Goal: Task Accomplishment & Management: Manage account settings

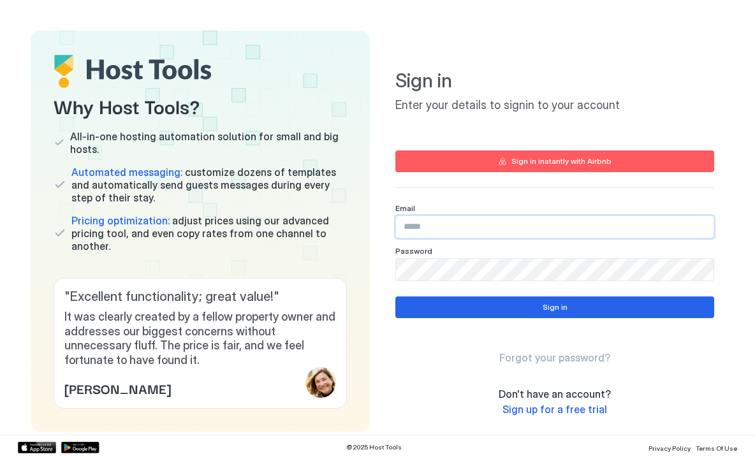
click at [429, 234] on input "Input Field" at bounding box center [555, 227] width 318 height 22
type input "**********"
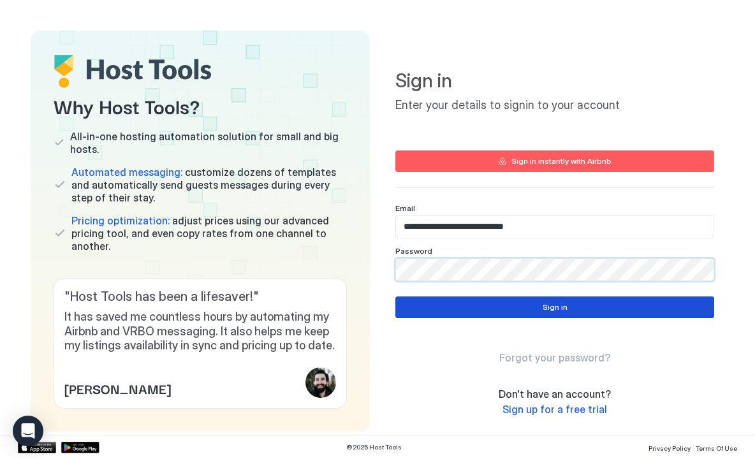
click at [436, 309] on button "Sign in" at bounding box center [555, 308] width 319 height 22
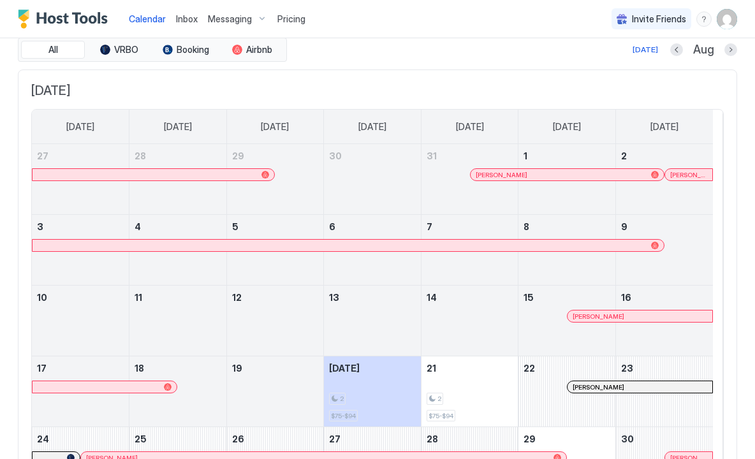
scroll to position [16, 0]
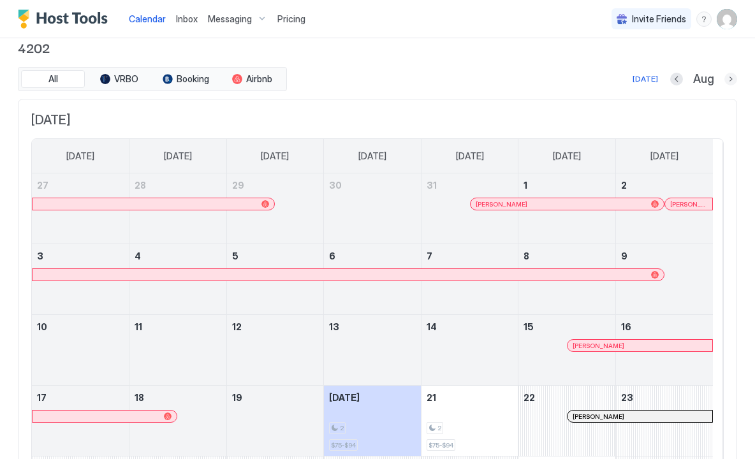
click at [725, 82] on button "Next month" at bounding box center [731, 79] width 13 height 13
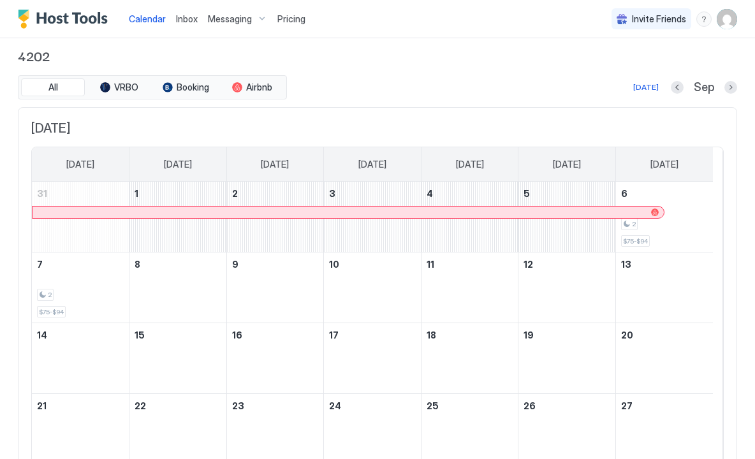
scroll to position [0, 0]
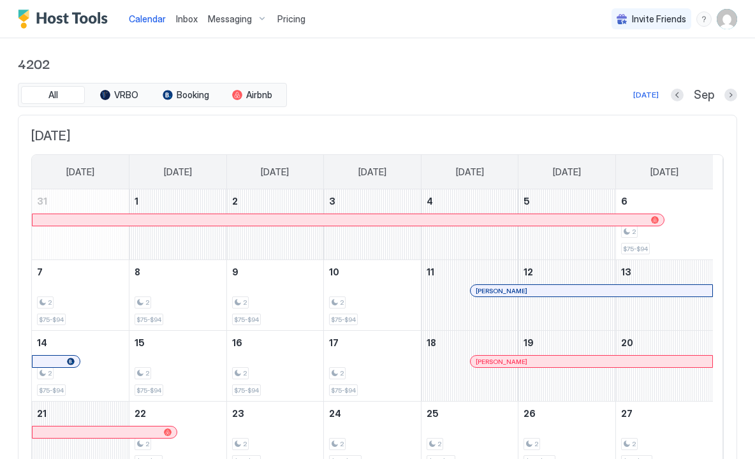
click at [713, 97] on div "Sep" at bounding box center [704, 95] width 66 height 15
click at [716, 96] on div "Sep" at bounding box center [704, 95] width 66 height 15
click at [725, 94] on button "Next month" at bounding box center [731, 95] width 13 height 13
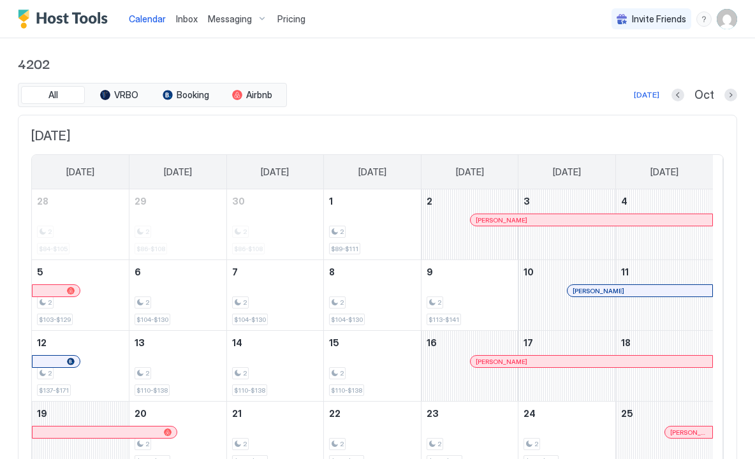
click at [717, 17] on img "User profile" at bounding box center [727, 19] width 20 height 20
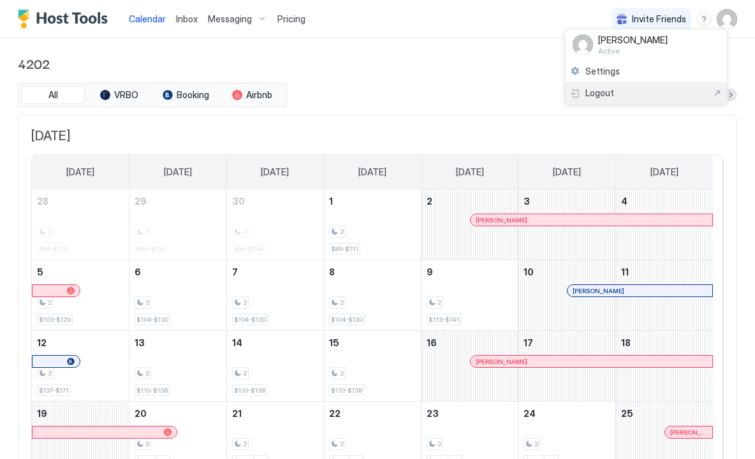
click at [630, 94] on div "Logout" at bounding box center [646, 92] width 152 height 11
